Goal: Information Seeking & Learning: Find specific fact

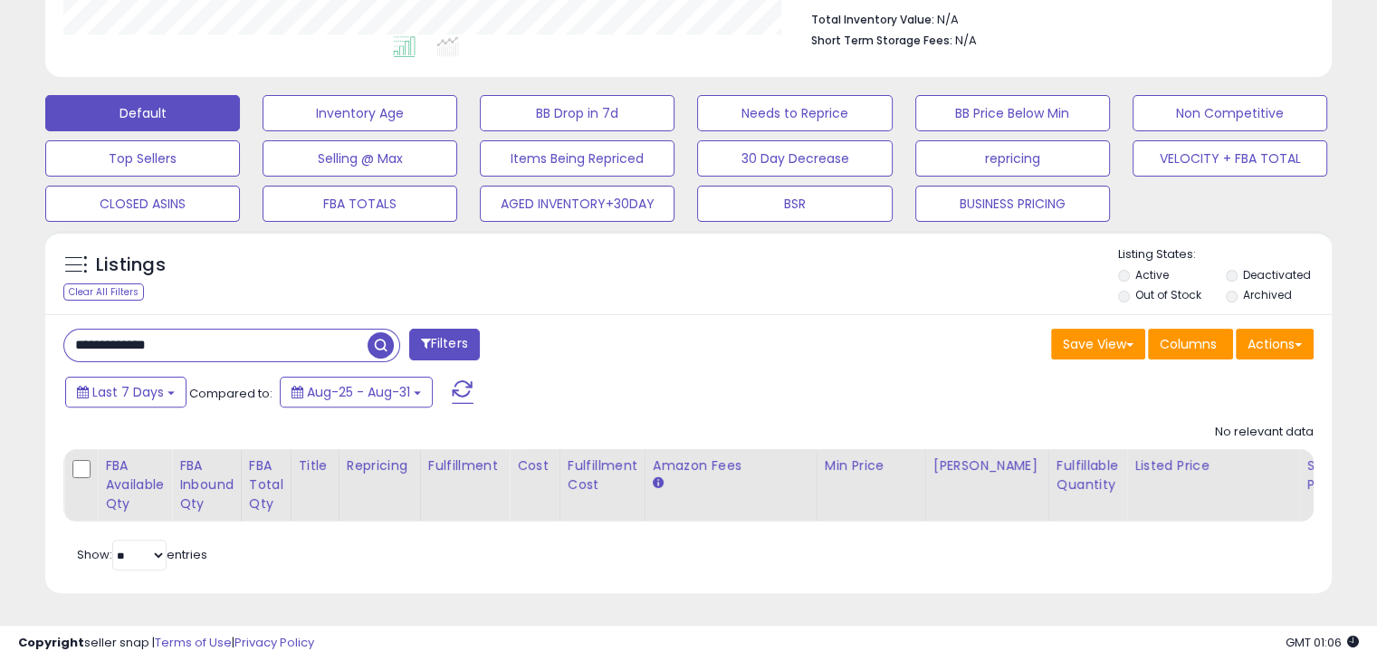
scroll to position [370, 744]
type input "**********"
click at [380, 332] on span "button" at bounding box center [381, 345] width 26 height 26
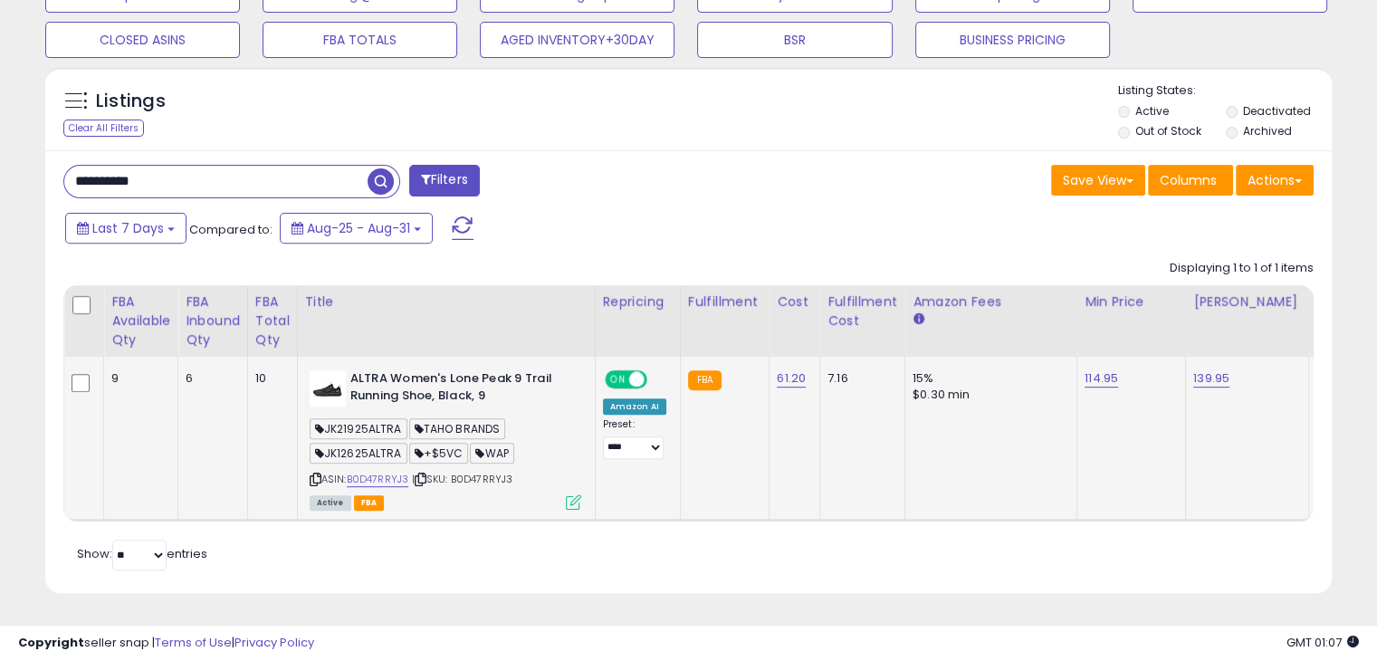
drag, startPoint x: 326, startPoint y: 417, endPoint x: 401, endPoint y: 412, distance: 75.3
click at [401, 418] on span "JK21925ALTRA" at bounding box center [359, 428] width 98 height 21
copy span "JK21925ALTRA"
drag, startPoint x: 330, startPoint y: 439, endPoint x: 409, endPoint y: 438, distance: 78.8
click at [409, 438] on div "JK21925ALTRA TAHO BRANDS JK12625ALTRA +$5VC WAP" at bounding box center [446, 443] width 272 height 49
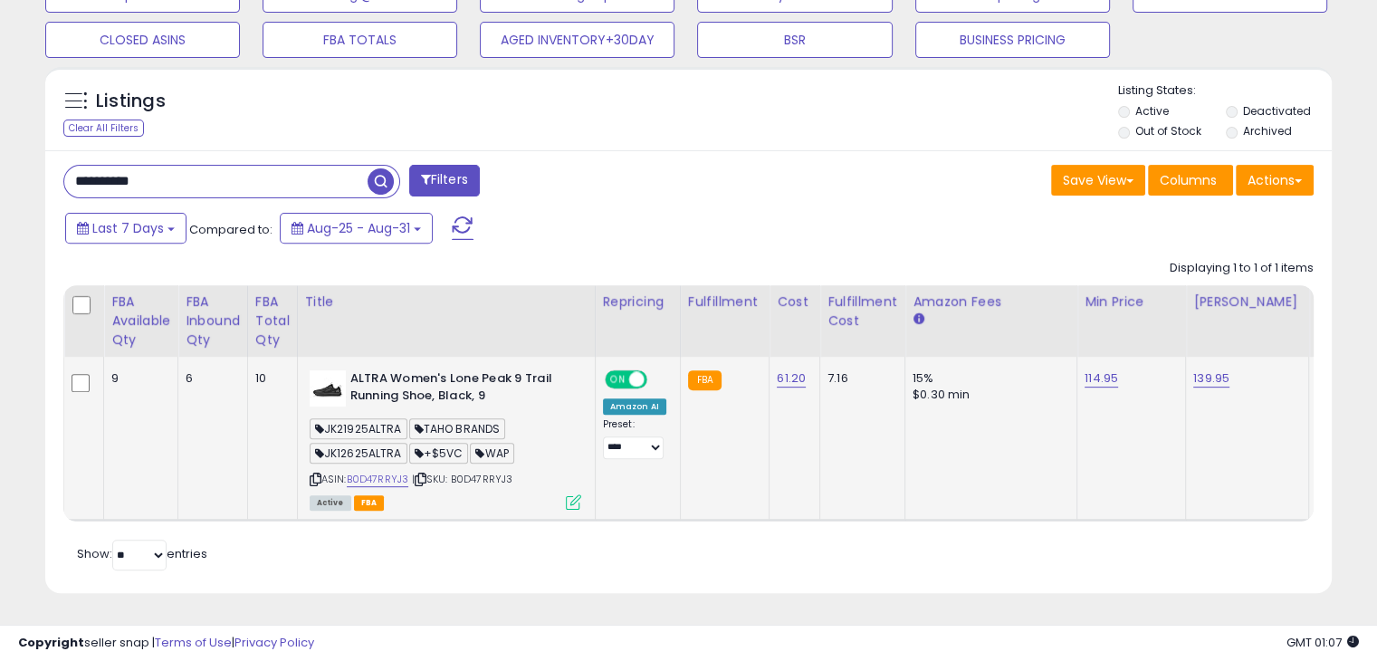
click at [363, 443] on span "JK12625ALTRA" at bounding box center [359, 453] width 98 height 21
copy span "JK12625ALTRA"
drag, startPoint x: 324, startPoint y: 441, endPoint x: 402, endPoint y: 439, distance: 77.9
click at [402, 443] on span "JK12625ALTRA" at bounding box center [359, 453] width 98 height 21
drag, startPoint x: 327, startPoint y: 416, endPoint x: 406, endPoint y: 414, distance: 78.8
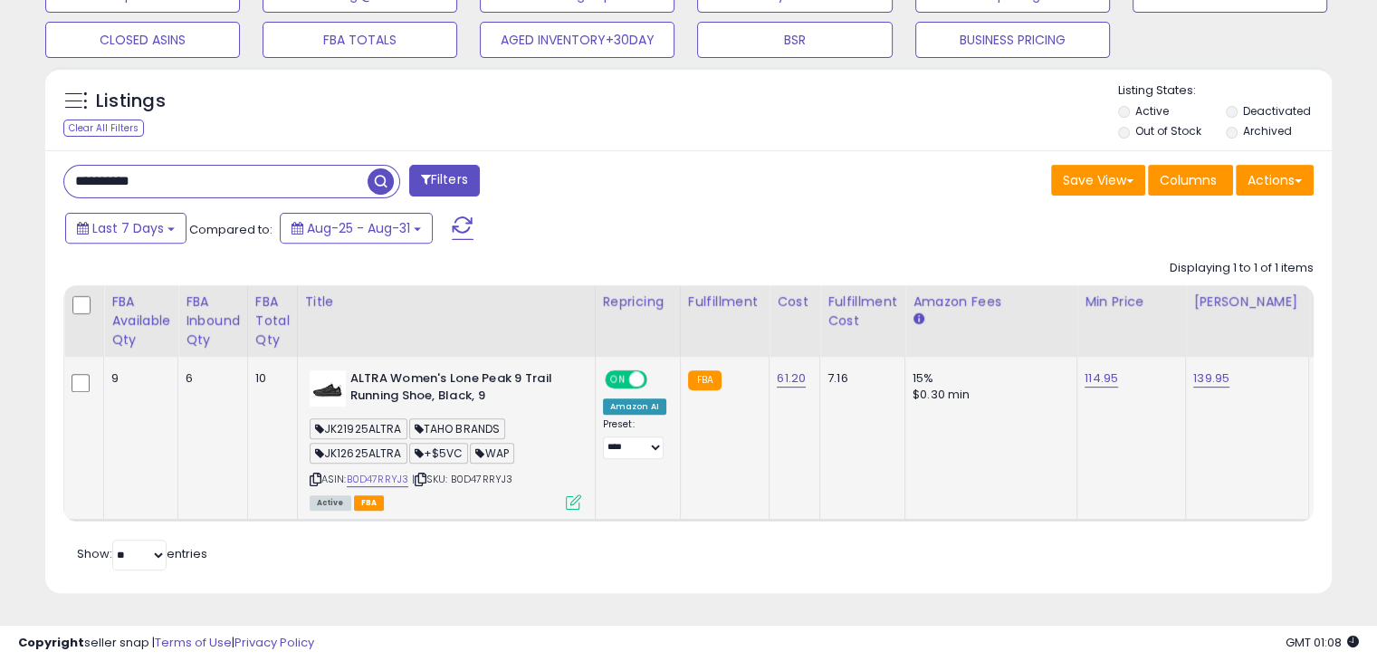
click at [406, 418] on span "JK21925ALTRA" at bounding box center [359, 428] width 98 height 21
copy span "JK21925ALTRA"
